Goal: Task Accomplishment & Management: Manage account settings

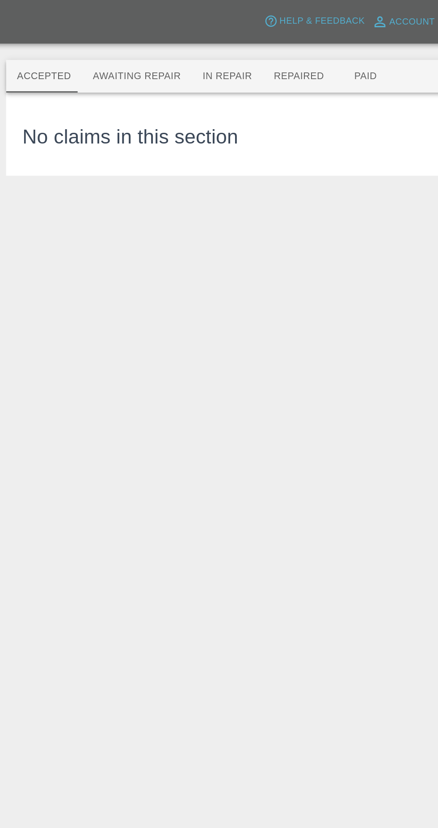
click at [118, 50] on button "Awaiting Repair" at bounding box center [125, 49] width 72 height 21
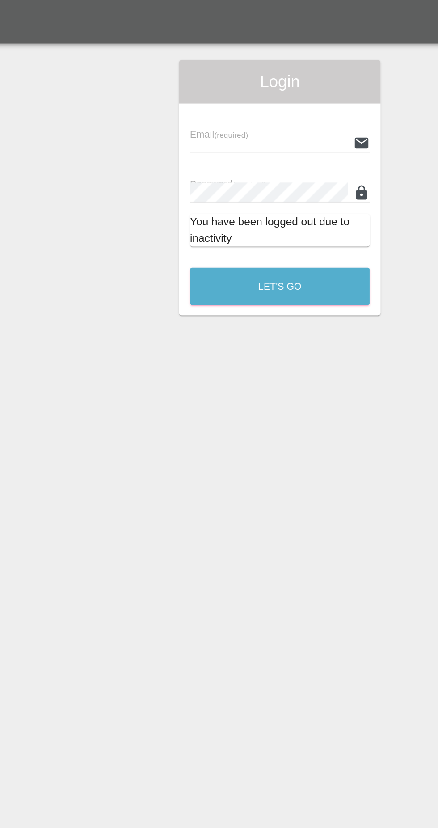
click at [204, 91] on input "text" at bounding box center [212, 93] width 104 height 13
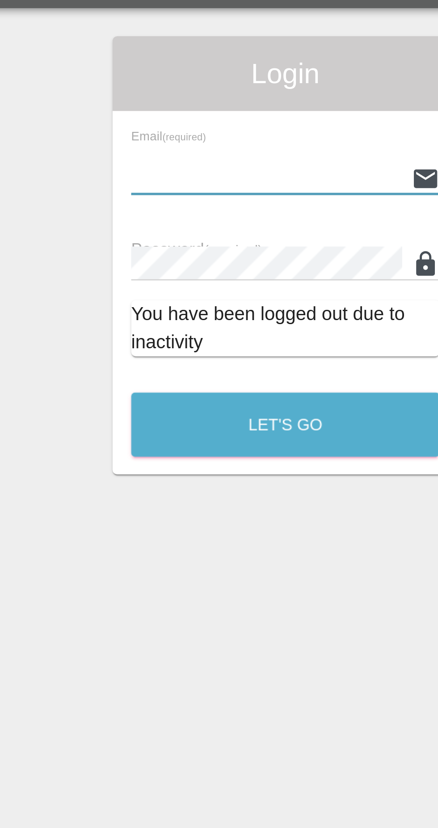
type input "[EMAIL_ADDRESS][DOMAIN_NAME]"
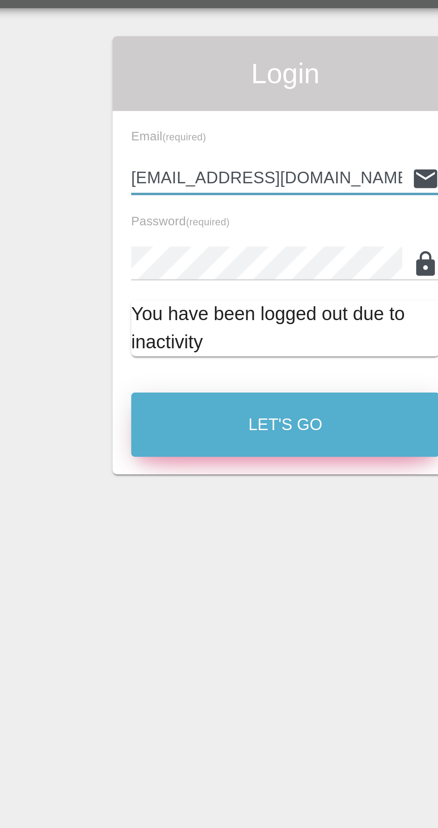
click at [235, 186] on button "Let's Go" at bounding box center [219, 188] width 118 height 25
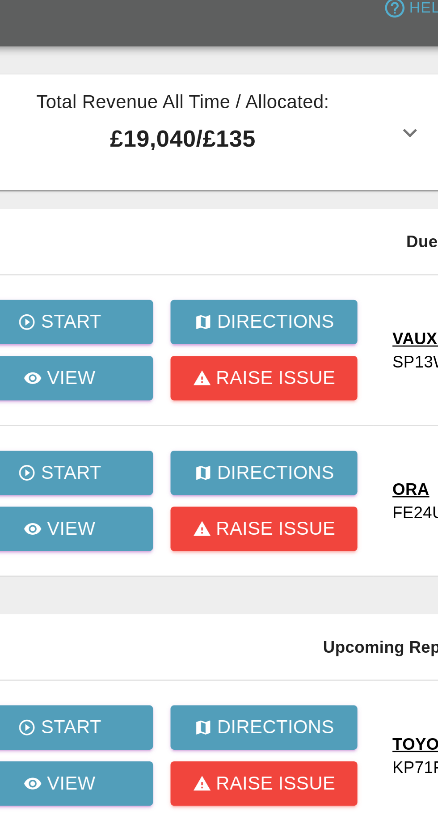
click at [101, 214] on div at bounding box center [219, 414] width 438 height 828
click at [89, 211] on p "View" at bounding box center [89, 213] width 19 height 11
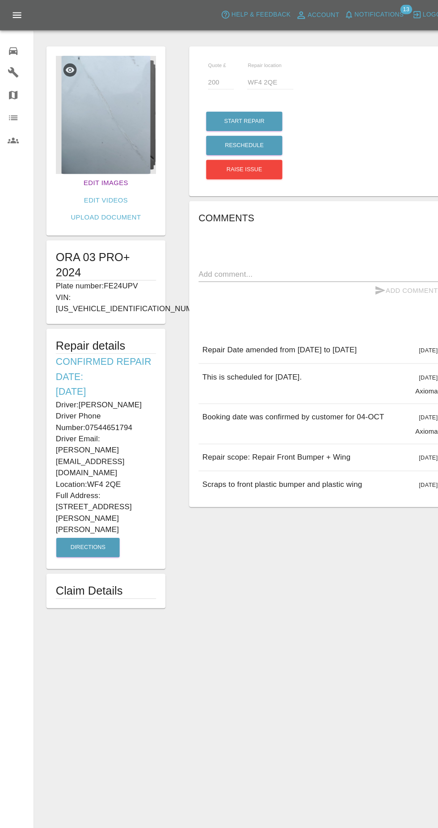
click at [76, 176] on link "Edit Images" at bounding box center [100, 173] width 49 height 17
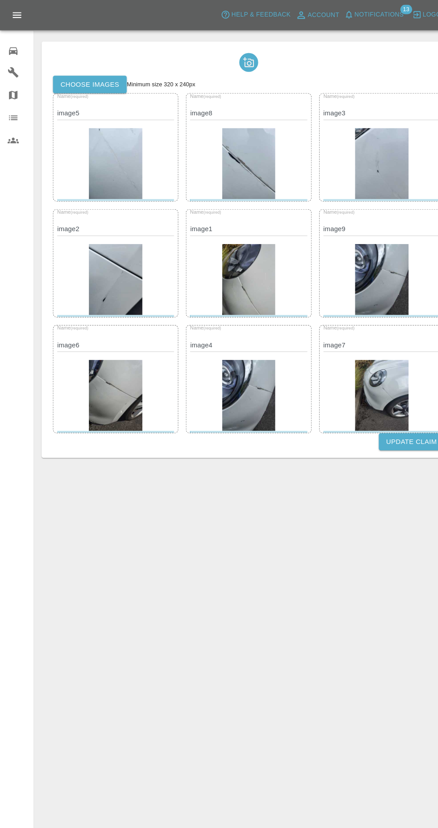
click at [95, 80] on label "Choose images" at bounding box center [85, 80] width 70 height 17
click at [0, 0] on input "Choose images" at bounding box center [0, 0] width 0 height 0
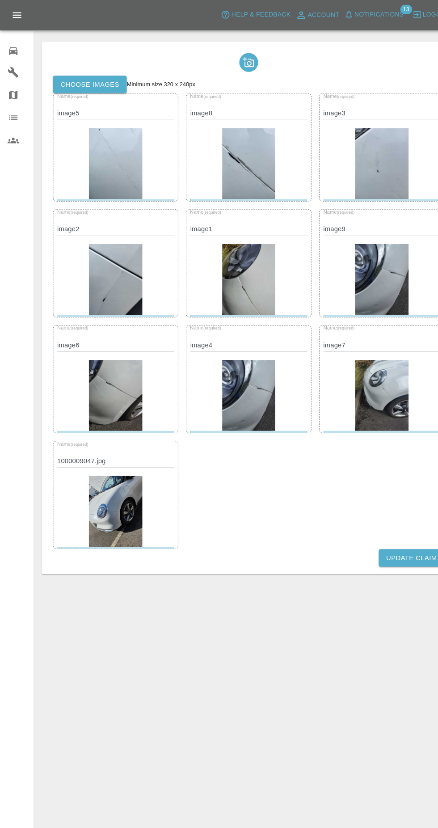
click at [378, 527] on button "Update Claim" at bounding box center [389, 527] width 62 height 17
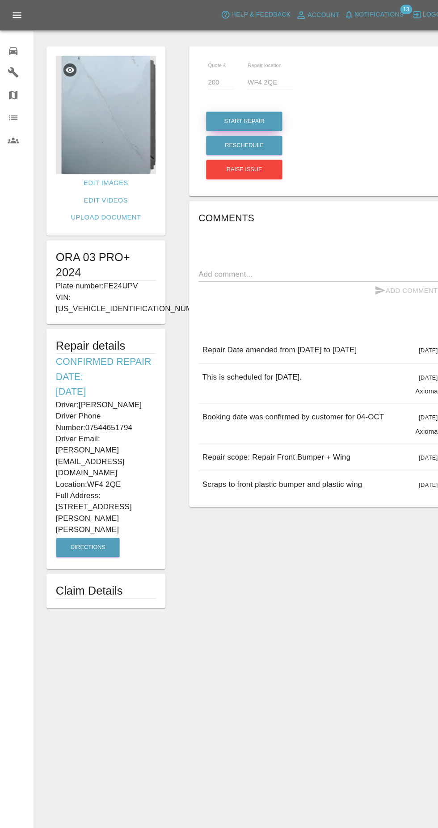
click at [260, 110] on button "Start Repair" at bounding box center [231, 115] width 72 height 18
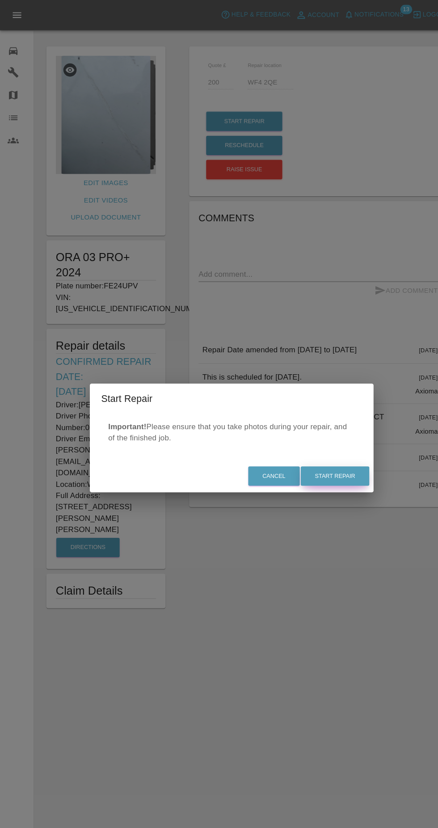
click at [335, 445] on button "Start Repair" at bounding box center [316, 450] width 65 height 18
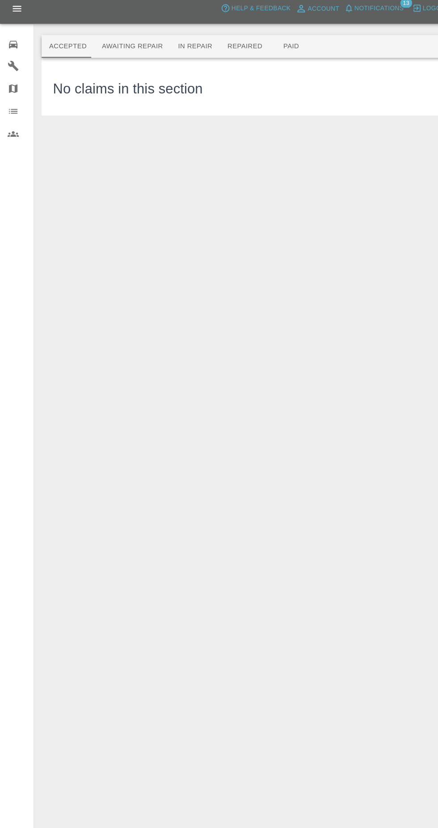
click at [194, 58] on button "In Repair" at bounding box center [184, 49] width 47 height 21
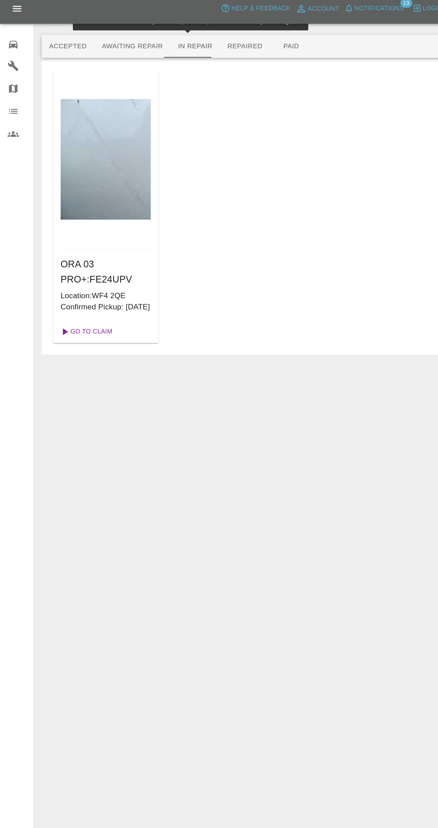
click at [104, 326] on link "Go To Claim" at bounding box center [81, 320] width 55 height 14
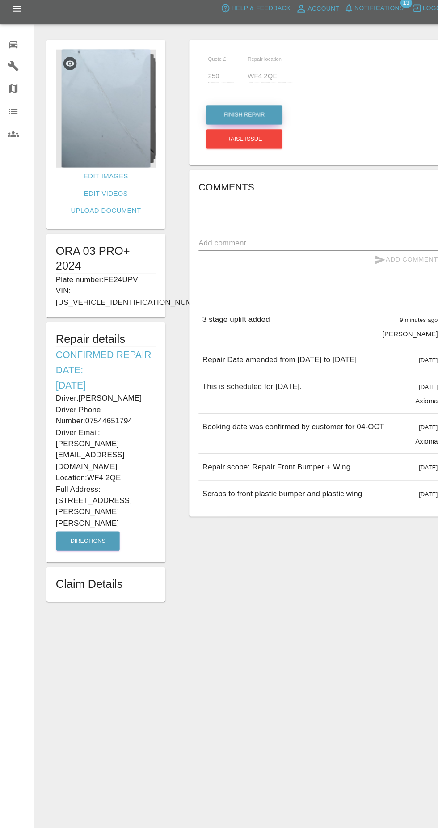
click at [251, 116] on button "Finish Repair" at bounding box center [231, 115] width 72 height 18
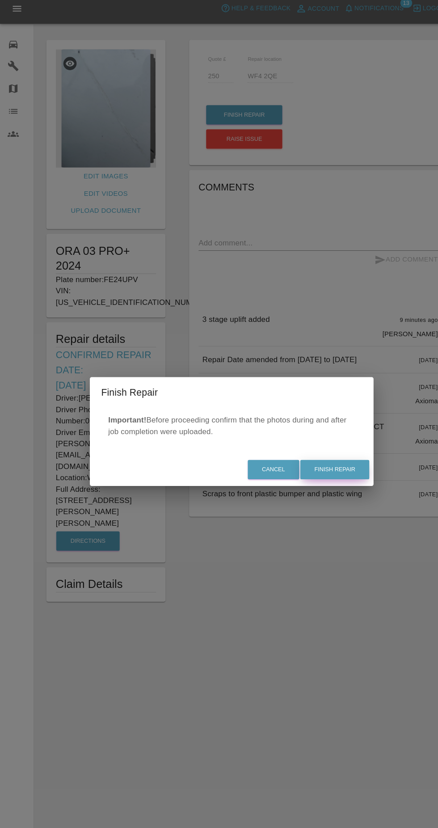
click at [339, 456] on button "Finish Repair" at bounding box center [316, 450] width 65 height 18
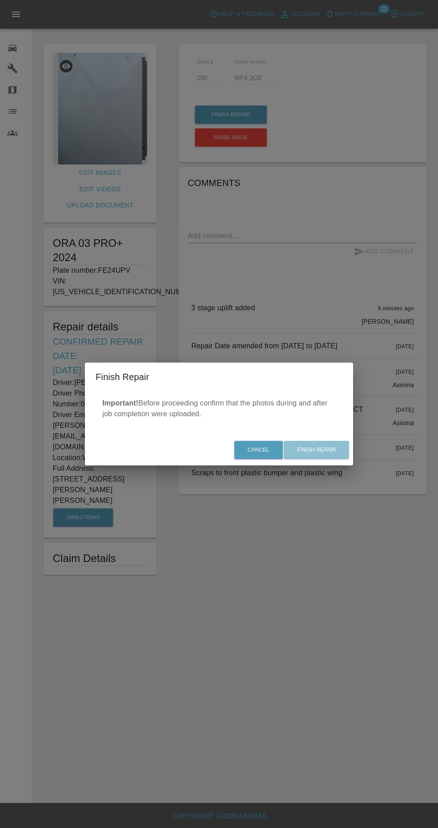
click at [340, 455] on div "Cancel Finish Repair" at bounding box center [219, 450] width 268 height 30
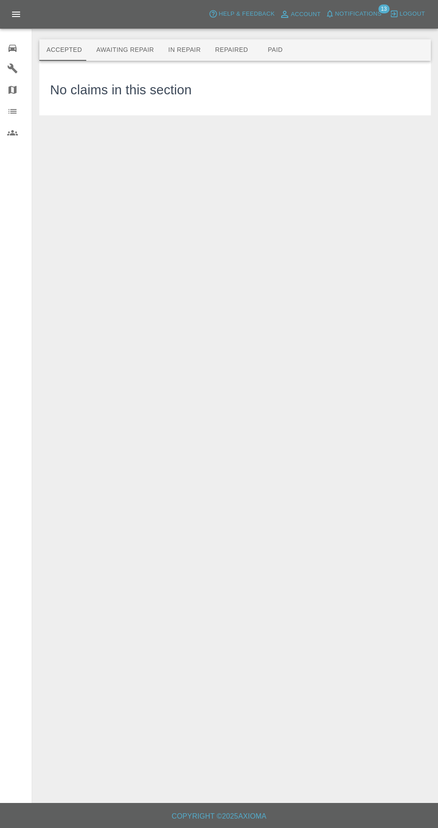
scroll to position [6, 0]
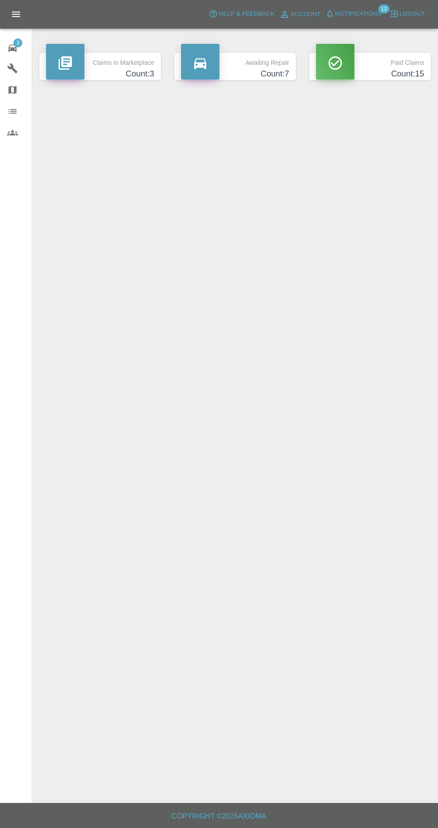
click at [17, 42] on span "3" at bounding box center [17, 42] width 9 height 9
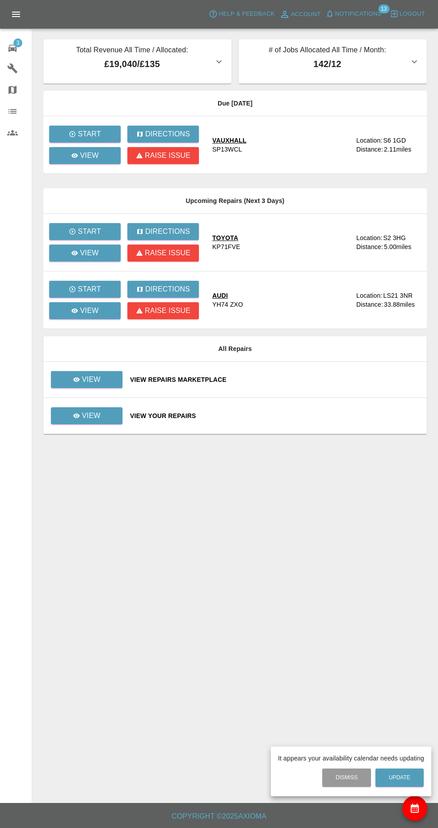
click at [94, 173] on div at bounding box center [219, 414] width 438 height 828
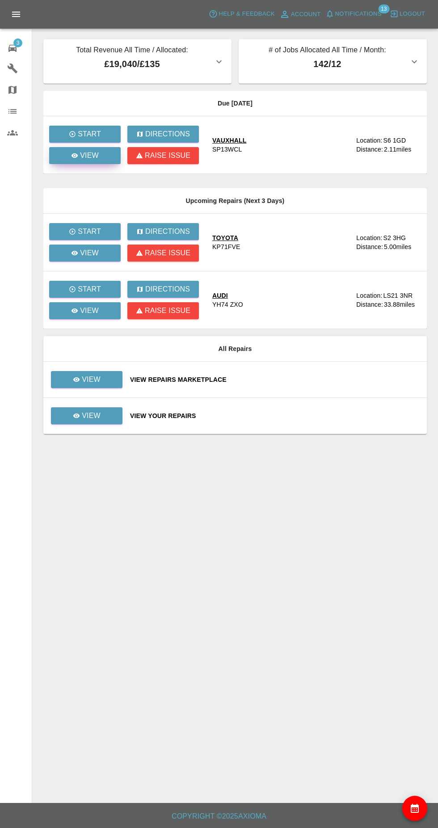
click at [75, 156] on icon at bounding box center [75, 155] width 7 height 4
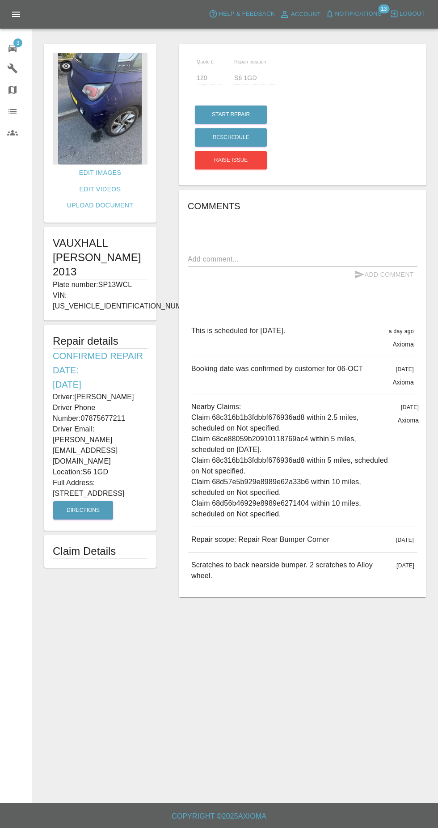
click at [95, 130] on img at bounding box center [100, 109] width 95 height 112
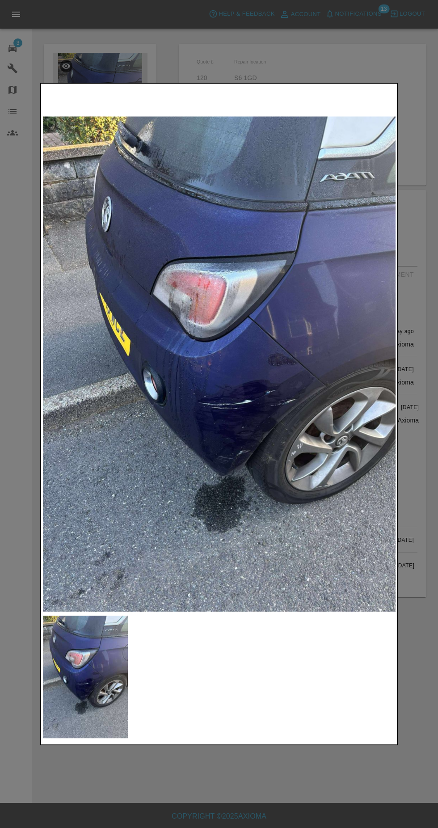
click at [19, 36] on div at bounding box center [219, 414] width 438 height 828
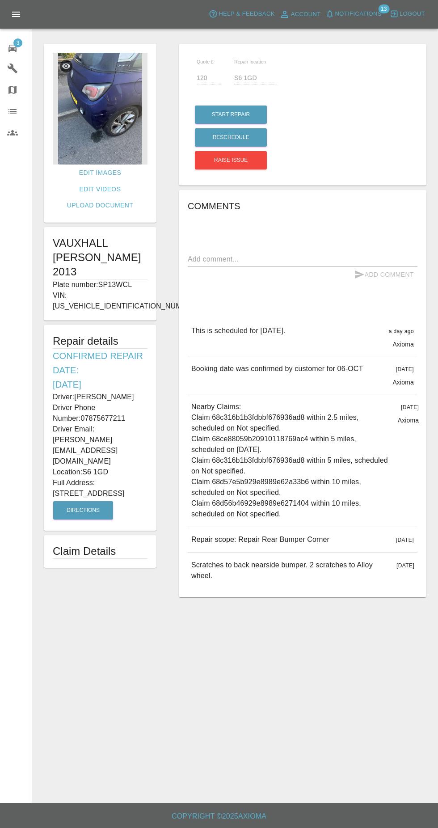
click at [18, 42] on span "3" at bounding box center [17, 42] width 9 height 9
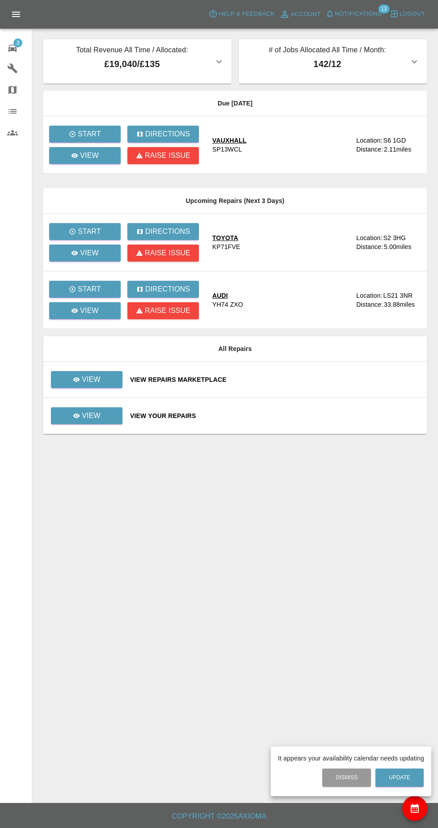
click at [84, 371] on div at bounding box center [219, 414] width 438 height 828
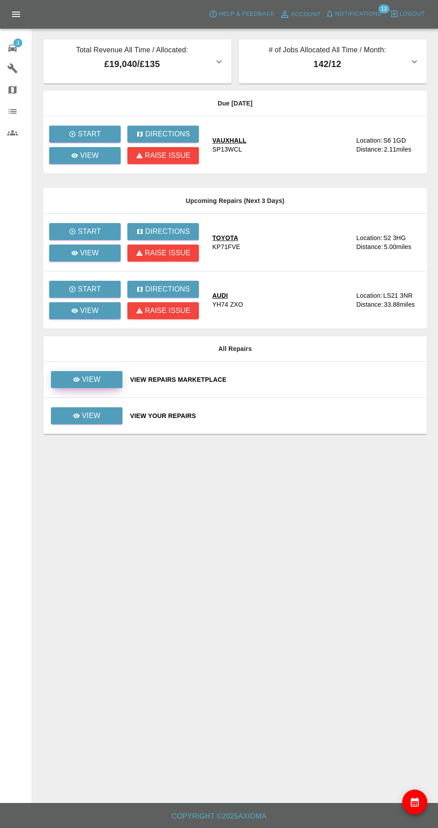
click at [72, 377] on link "View" at bounding box center [87, 379] width 72 height 17
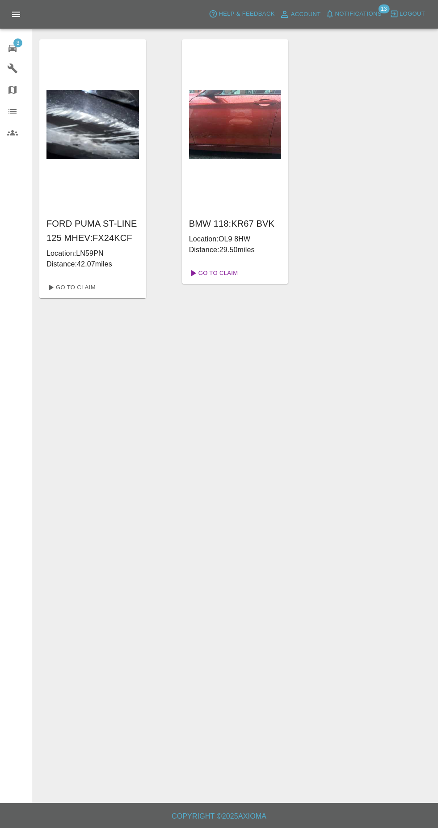
click at [229, 275] on link "Go To Claim" at bounding box center [213, 273] width 55 height 14
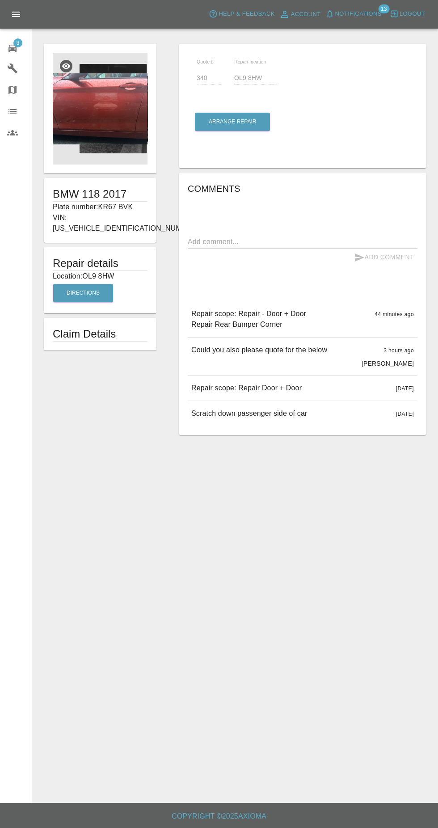
click at [94, 121] on img at bounding box center [100, 109] width 95 height 112
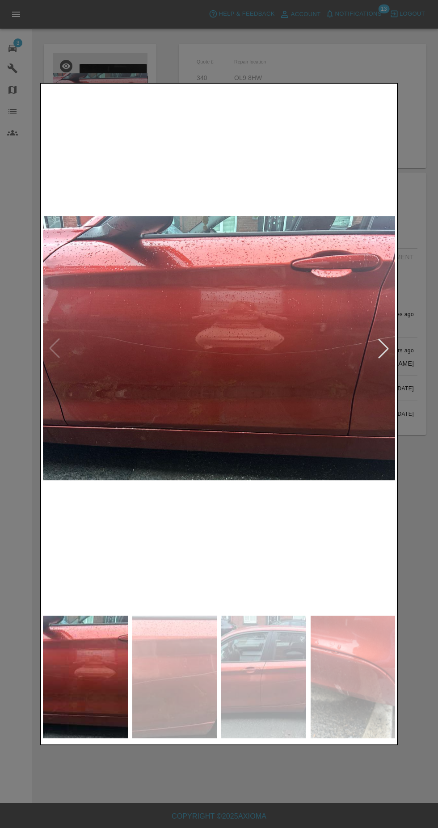
click at [391, 367] on img at bounding box center [219, 348] width 352 height 526
click at [175, 691] on img at bounding box center [174, 677] width 85 height 123
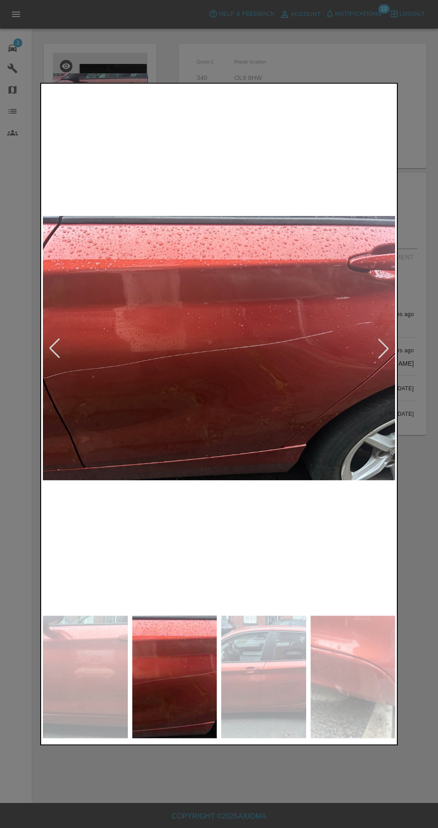
click at [276, 670] on img at bounding box center [263, 677] width 85 height 123
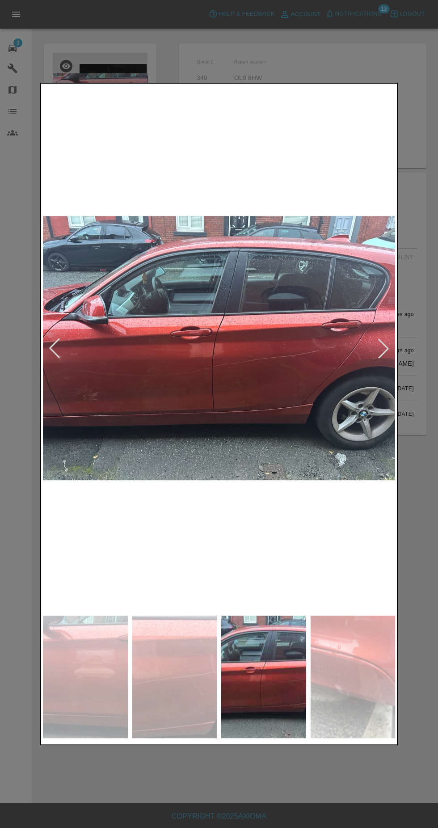
click at [349, 683] on img at bounding box center [353, 677] width 85 height 123
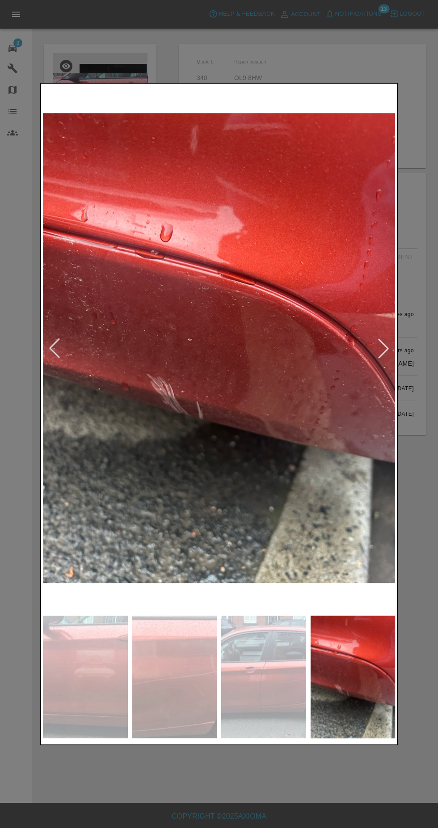
click at [429, 390] on div at bounding box center [219, 414] width 438 height 828
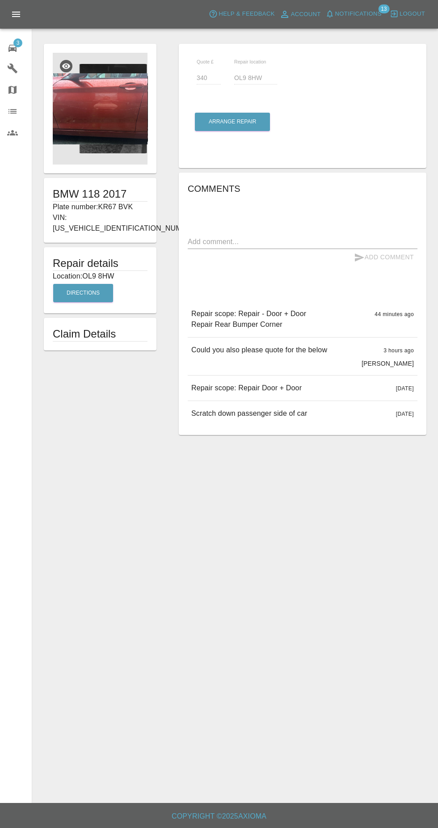
click at [76, 113] on img at bounding box center [100, 109] width 95 height 112
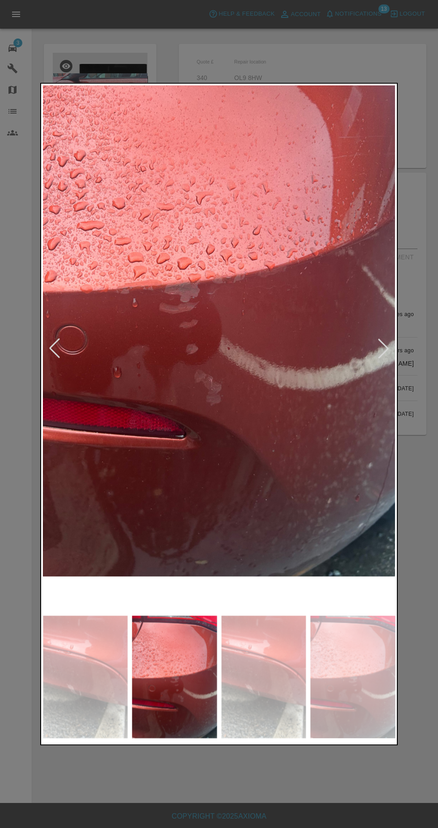
click at [361, 347] on img at bounding box center [178, 287] width 436 height 650
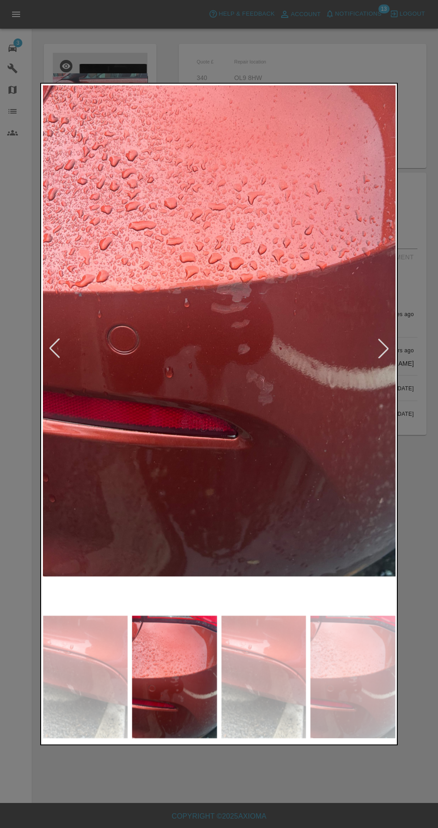
click at [415, 353] on div at bounding box center [219, 414] width 438 height 828
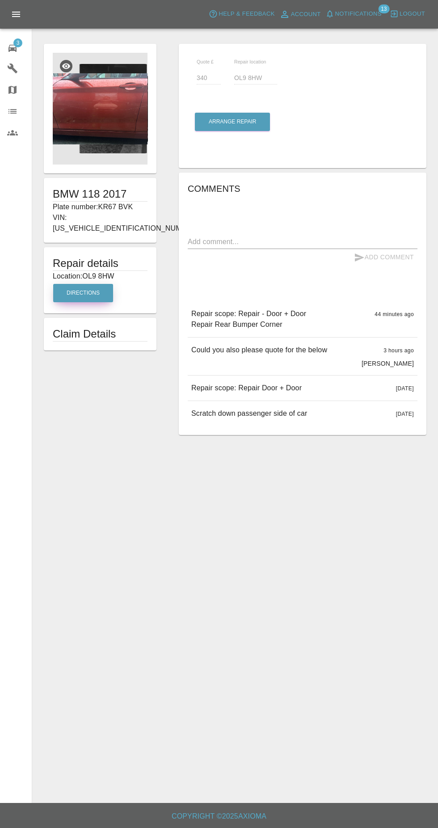
click at [73, 284] on button "Directions" at bounding box center [83, 293] width 60 height 18
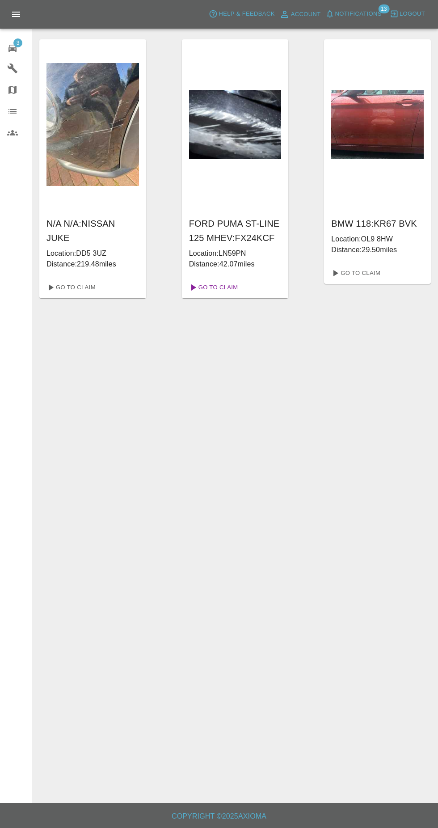
click at [229, 290] on link "Go To Claim" at bounding box center [213, 287] width 55 height 14
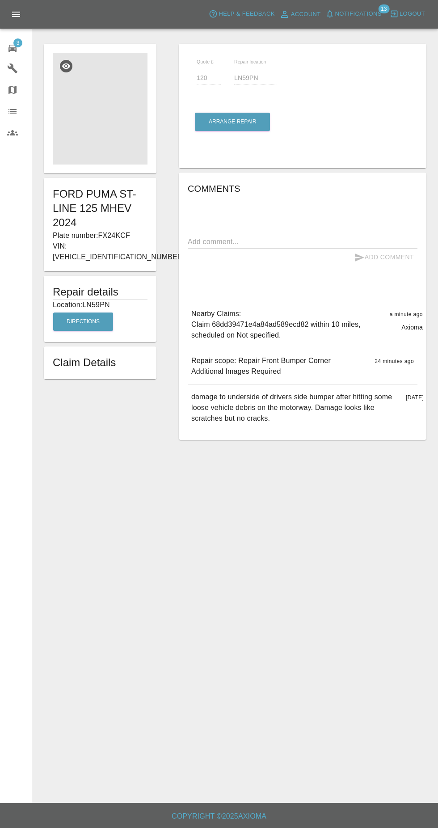
click at [103, 139] on img at bounding box center [100, 109] width 95 height 112
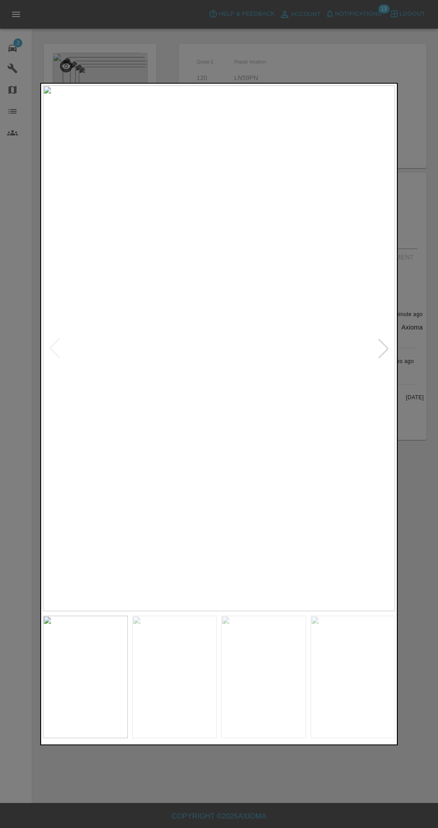
click at [191, 689] on img at bounding box center [174, 677] width 85 height 123
click at [248, 696] on img at bounding box center [263, 677] width 85 height 123
click at [344, 677] on img at bounding box center [353, 677] width 85 height 123
click at [419, 636] on div at bounding box center [219, 414] width 438 height 828
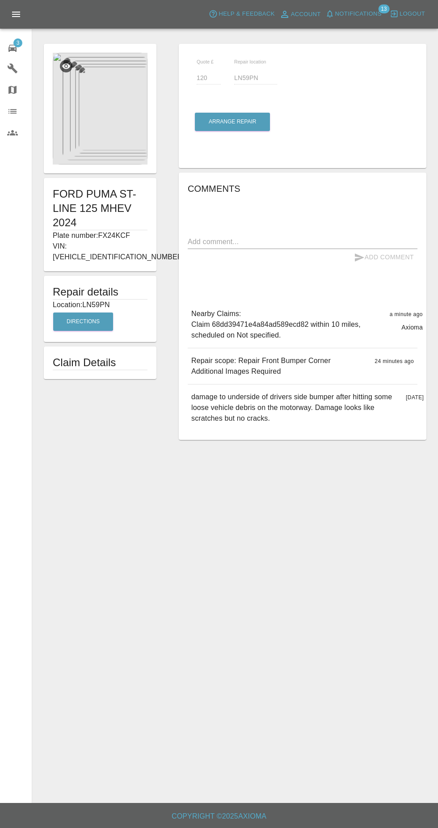
click at [21, 46] on div "3" at bounding box center [19, 47] width 25 height 13
